Goal: Information Seeking & Learning: Learn about a topic

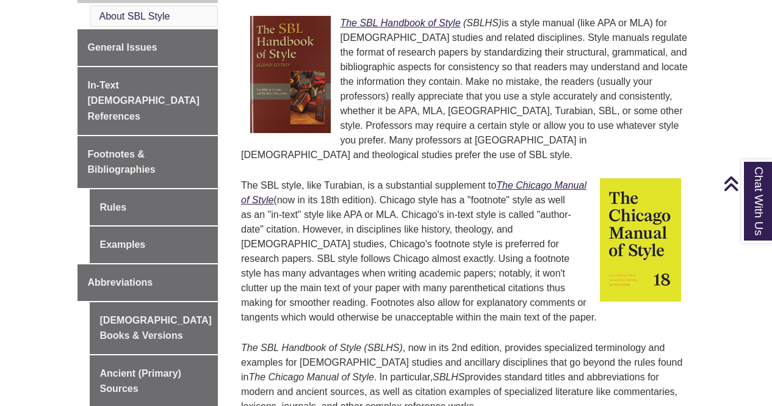
scroll to position [375, 0]
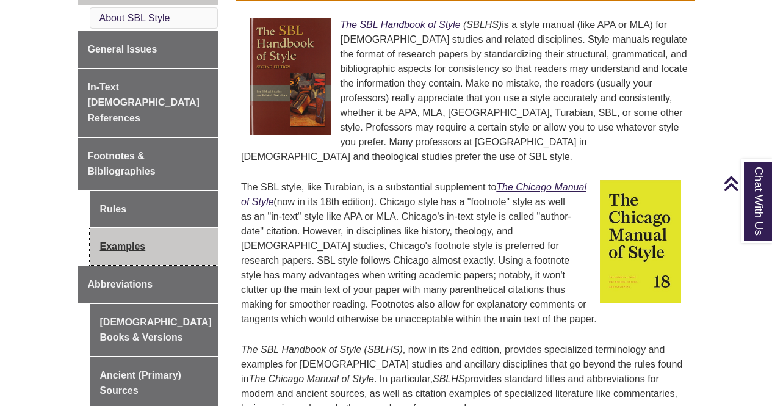
click at [126, 235] on link "Examples" at bounding box center [154, 246] width 129 height 37
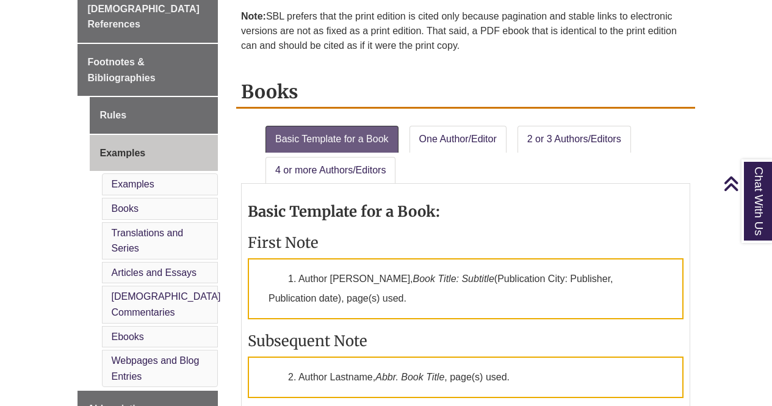
scroll to position [442, 0]
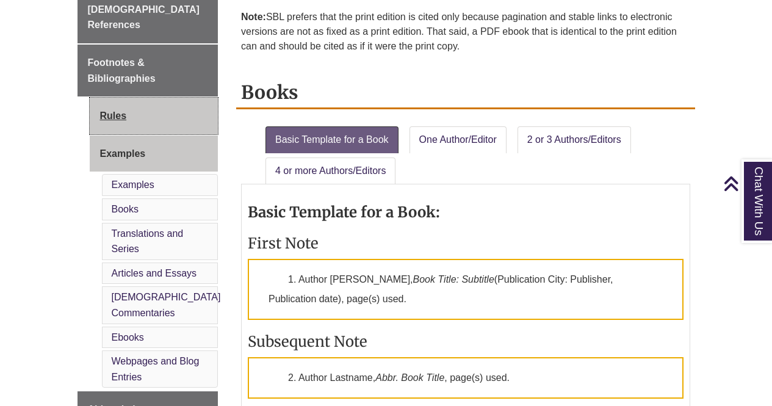
click at [119, 98] on link "Rules" at bounding box center [154, 116] width 129 height 37
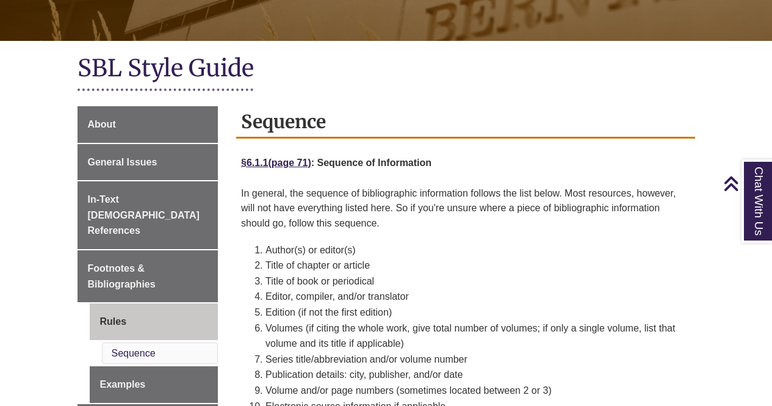
scroll to position [236, 0]
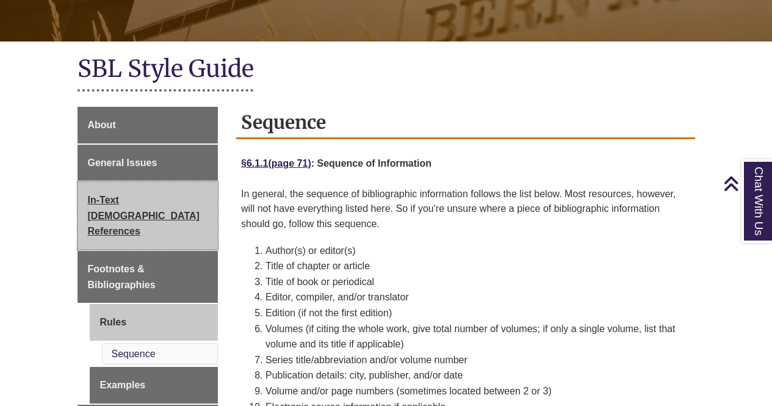
click at [143, 192] on link "In-Text [DEMOGRAPHIC_DATA] References" at bounding box center [147, 216] width 141 height 68
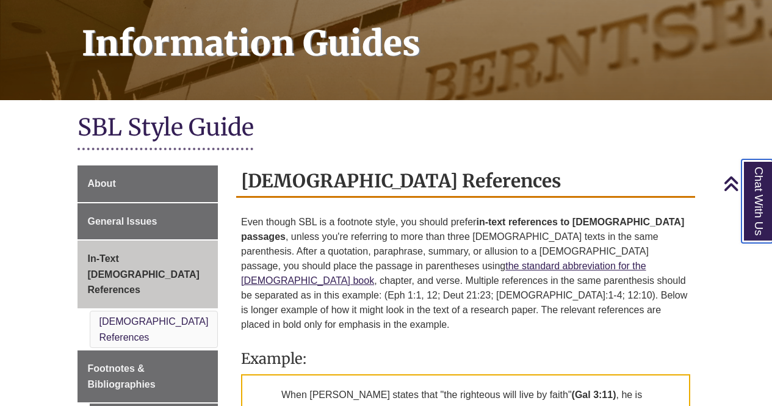
scroll to position [190, 0]
